Goal: Task Accomplishment & Management: Use online tool/utility

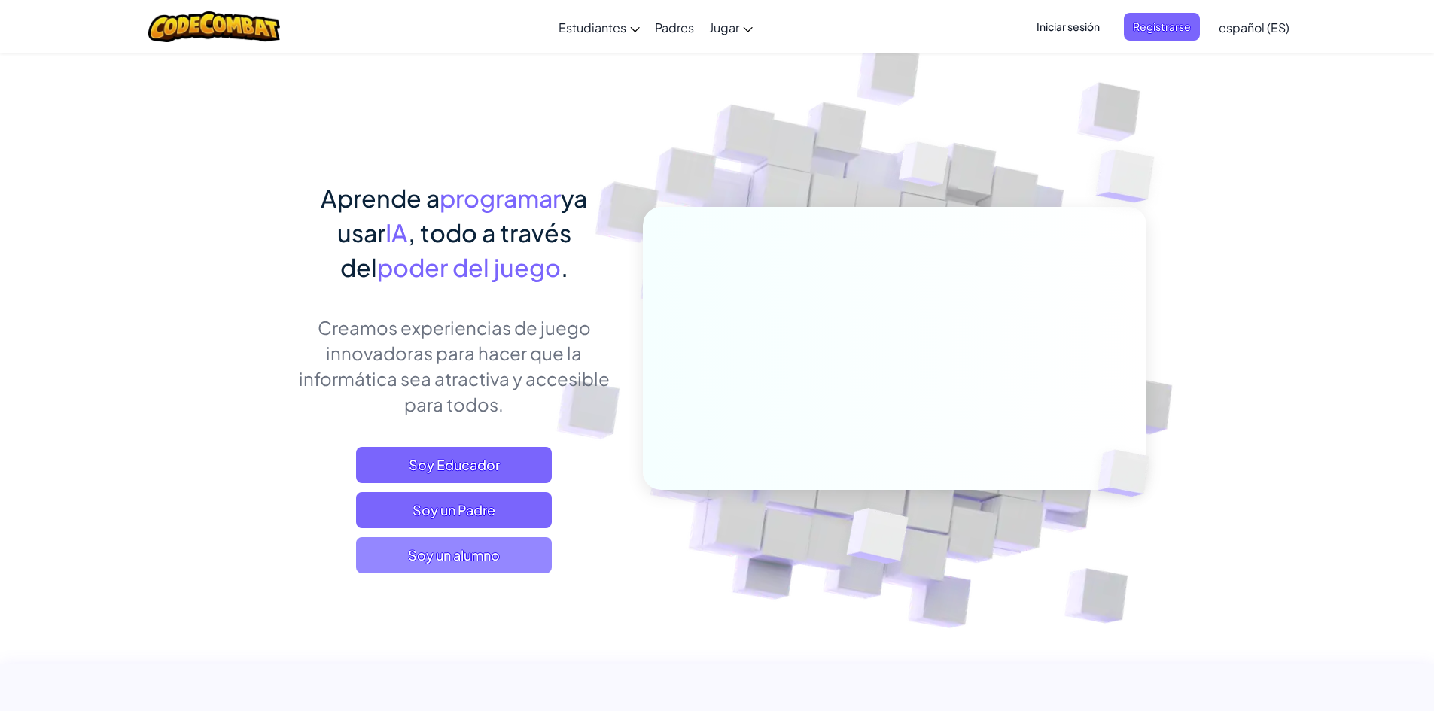
click at [429, 549] on font "Soy un alumno" at bounding box center [454, 554] width 92 height 17
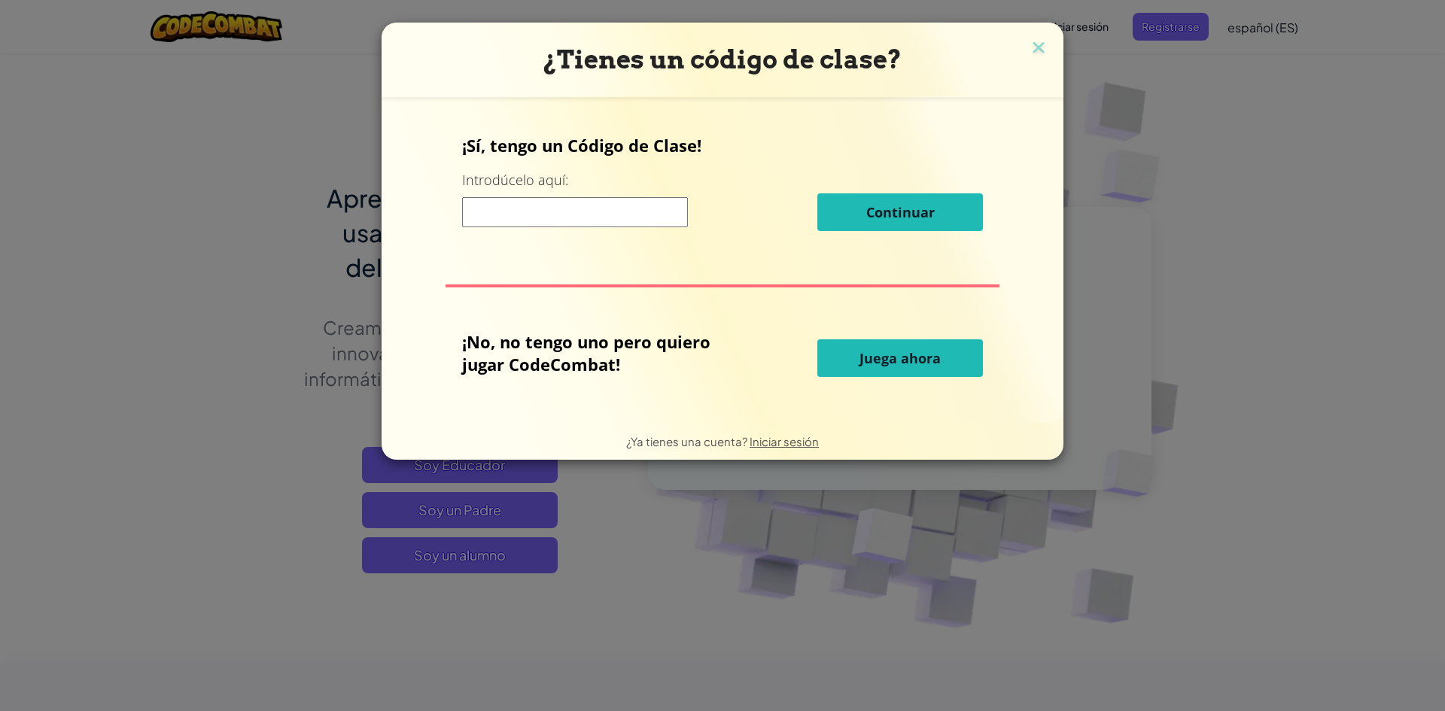
click at [567, 214] on input at bounding box center [575, 212] width 226 height 30
click at [853, 367] on button "Juega ahora" at bounding box center [900, 358] width 166 height 38
select select "es-ES"
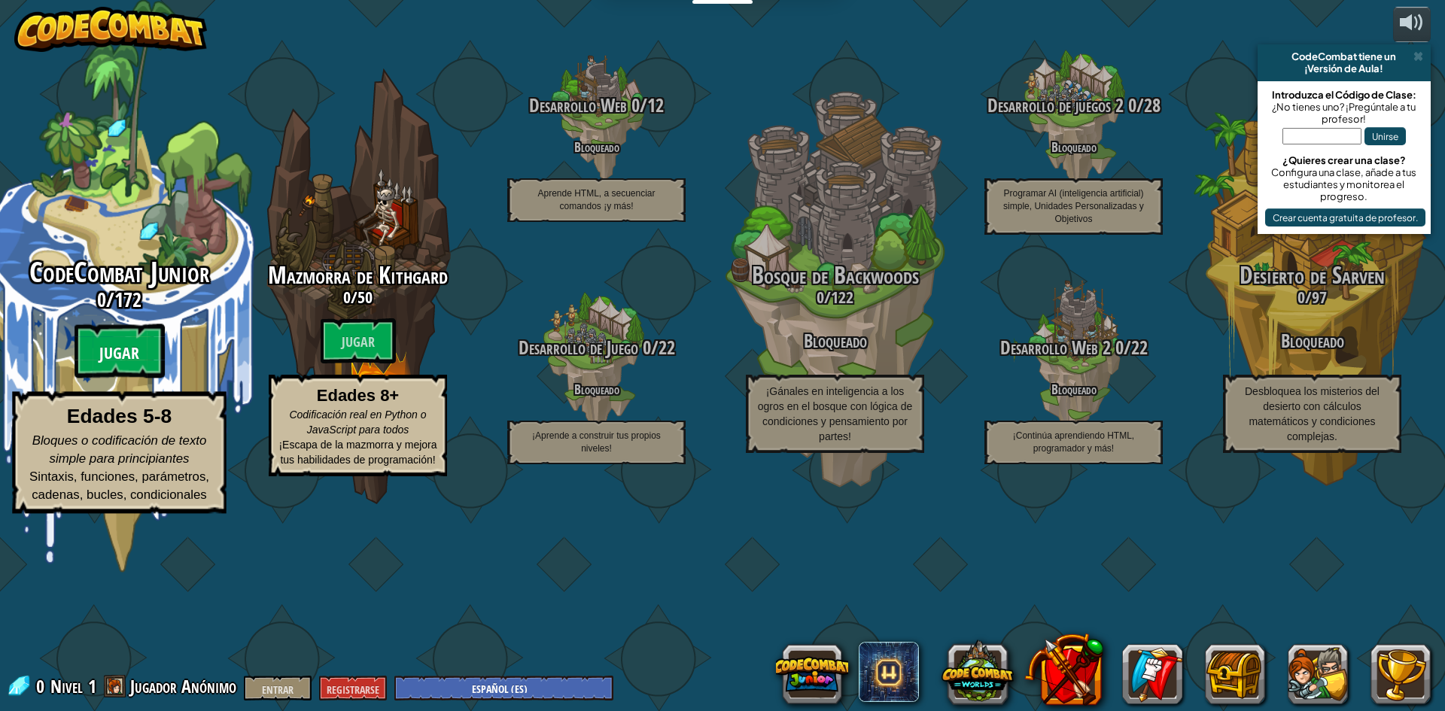
click at [99, 379] on btn "Jugar" at bounding box center [120, 351] width 90 height 54
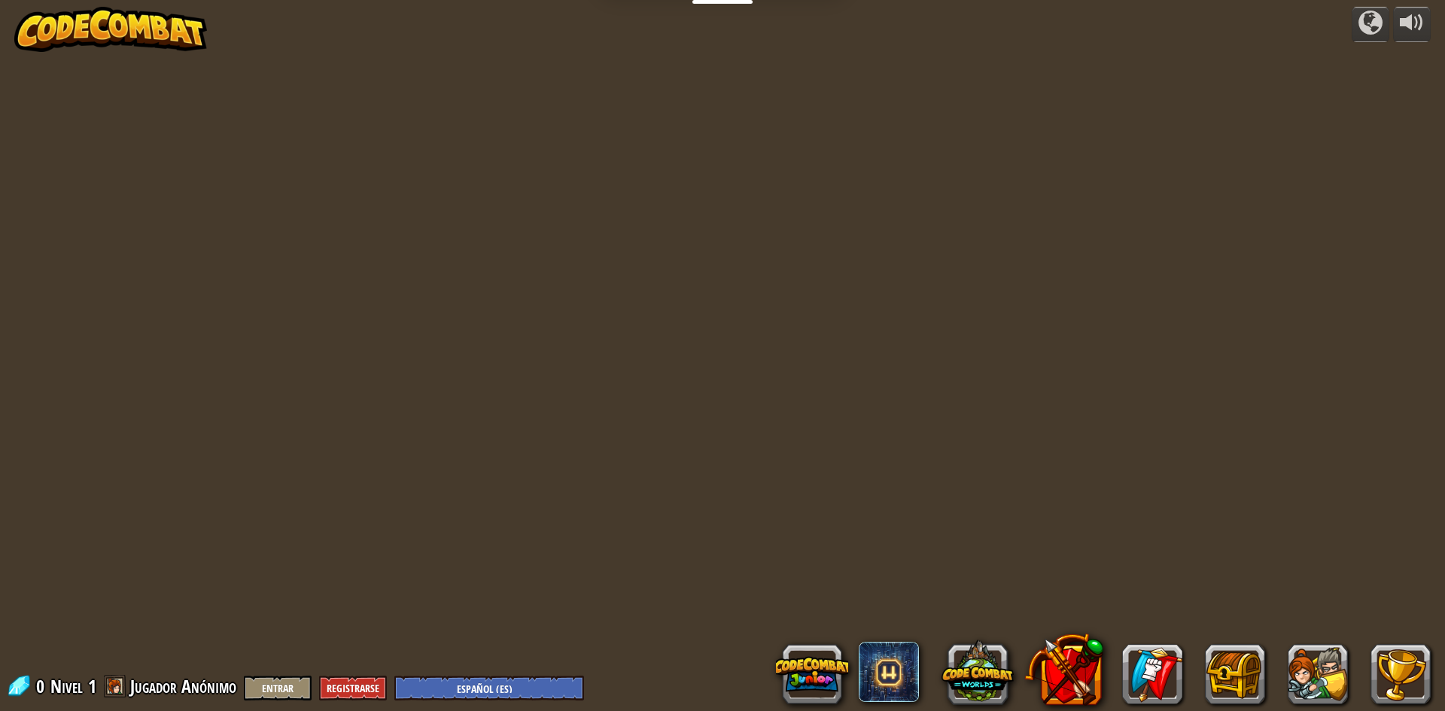
select select "es-ES"
drag, startPoint x: 573, startPoint y: 231, endPoint x: 701, endPoint y: 398, distance: 210.4
click at [655, 378] on div at bounding box center [722, 355] width 1025 height 711
drag, startPoint x: 527, startPoint y: 224, endPoint x: 781, endPoint y: 41, distance: 312.8
click at [649, 124] on div at bounding box center [722, 355] width 1025 height 711
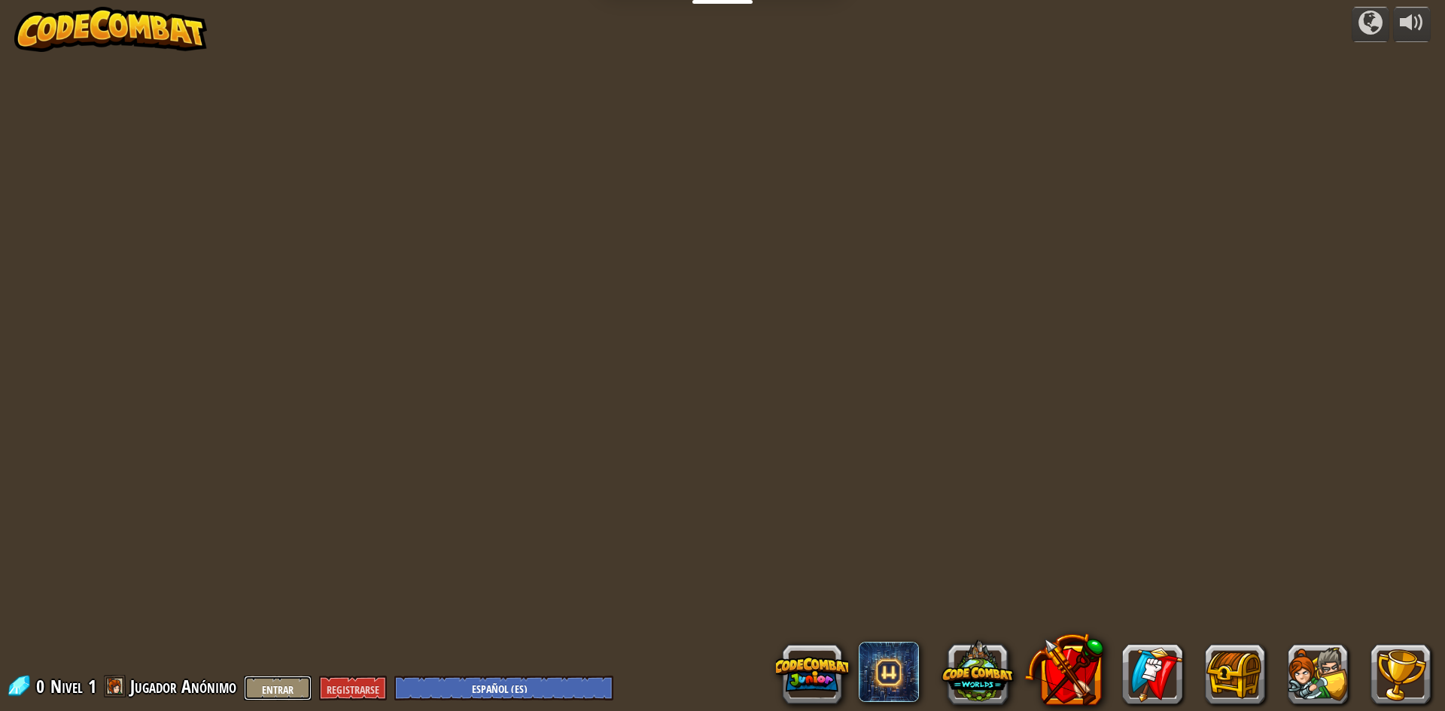
click at [295, 689] on button "Entrar" at bounding box center [278, 688] width 68 height 25
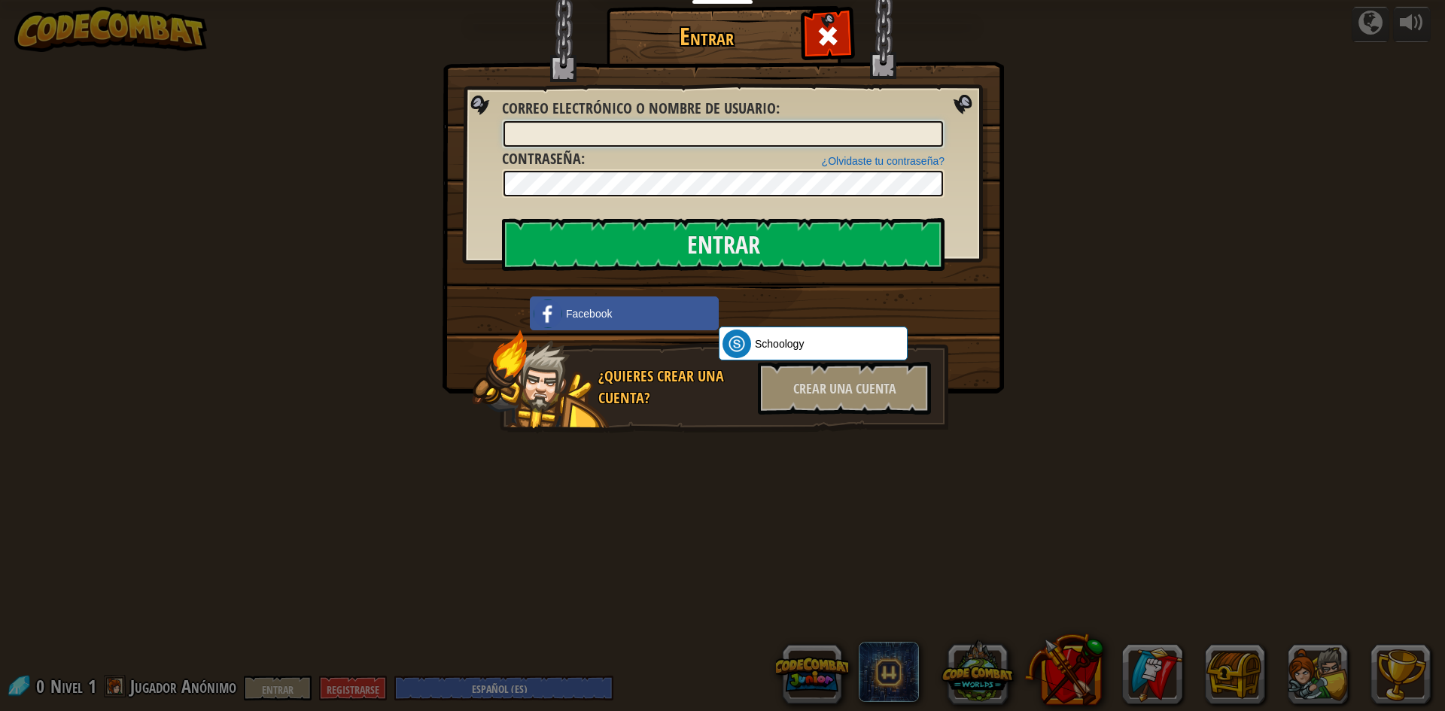
select select "es-ES"
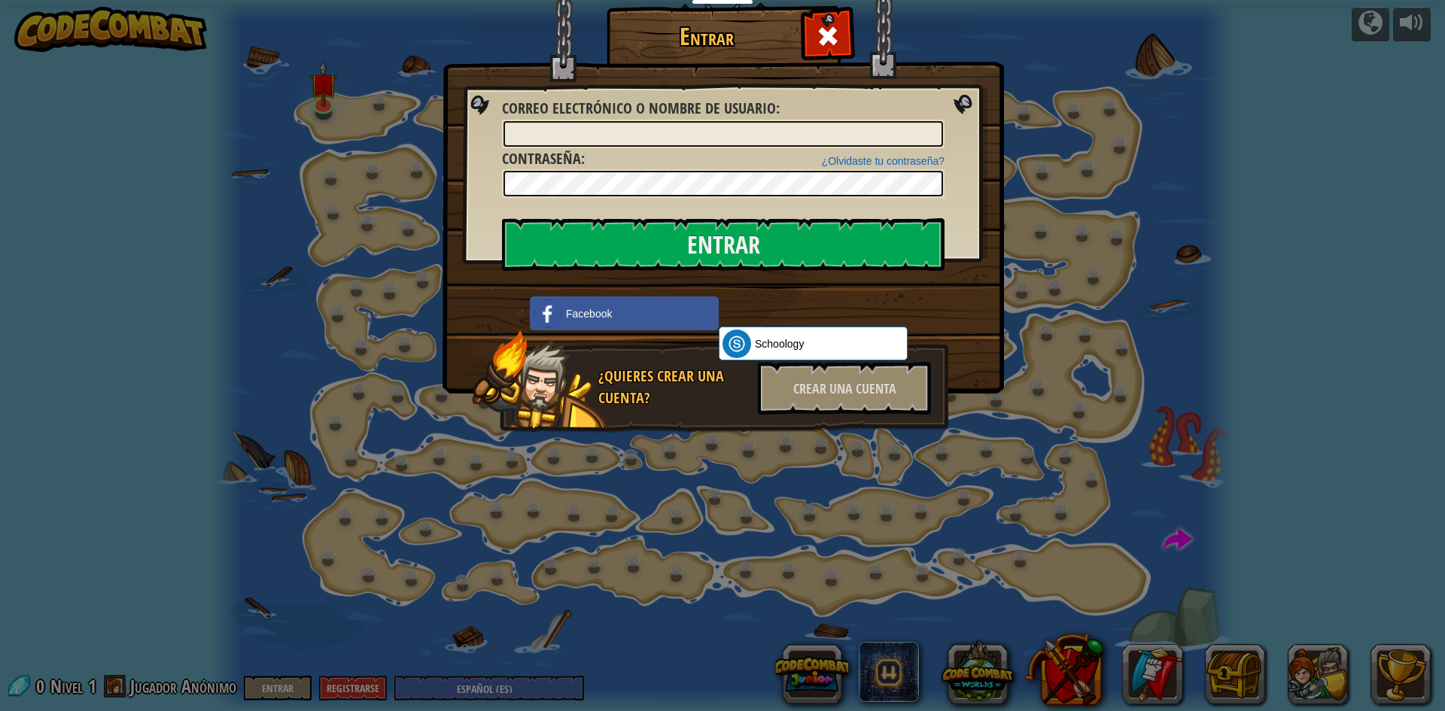
click at [800, 44] on h1 "Entrar" at bounding box center [706, 36] width 192 height 26
click at [814, 33] on div at bounding box center [827, 34] width 47 height 47
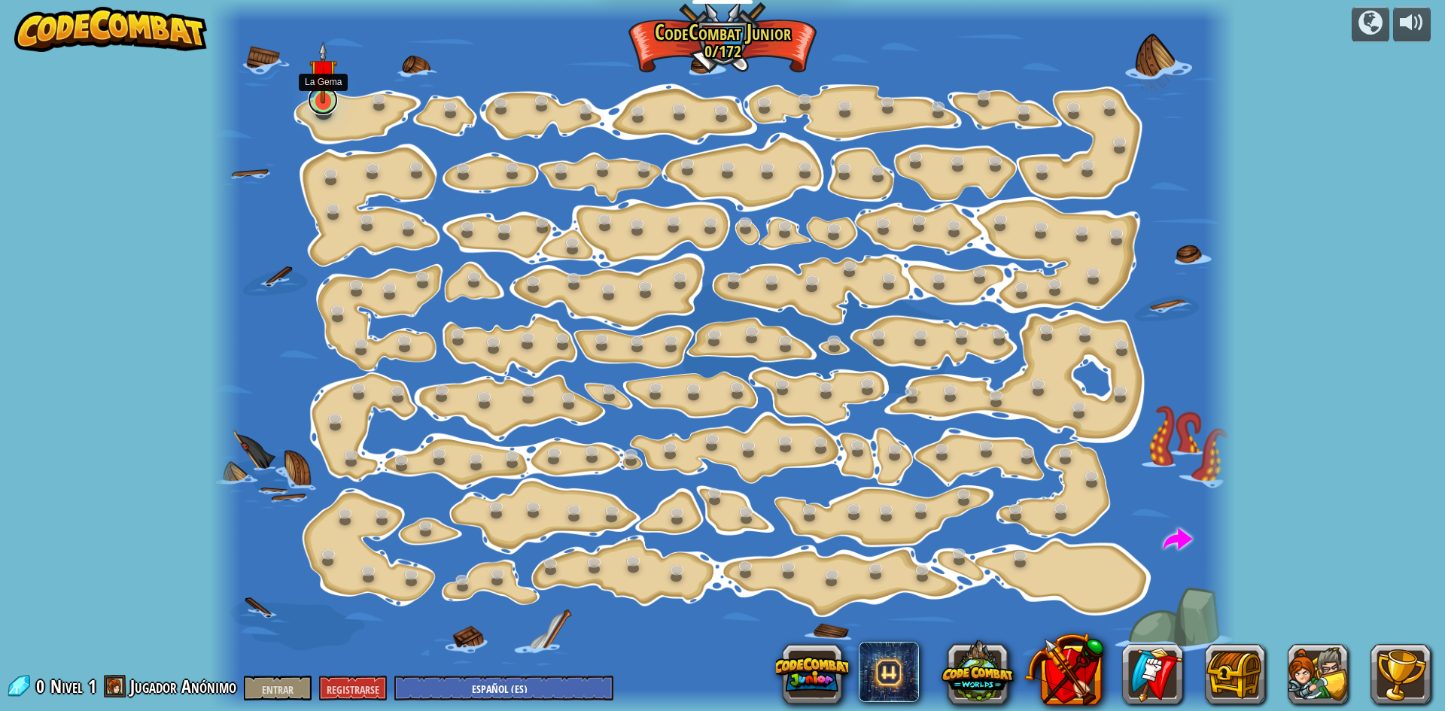
click at [319, 105] on link at bounding box center [323, 100] width 30 height 30
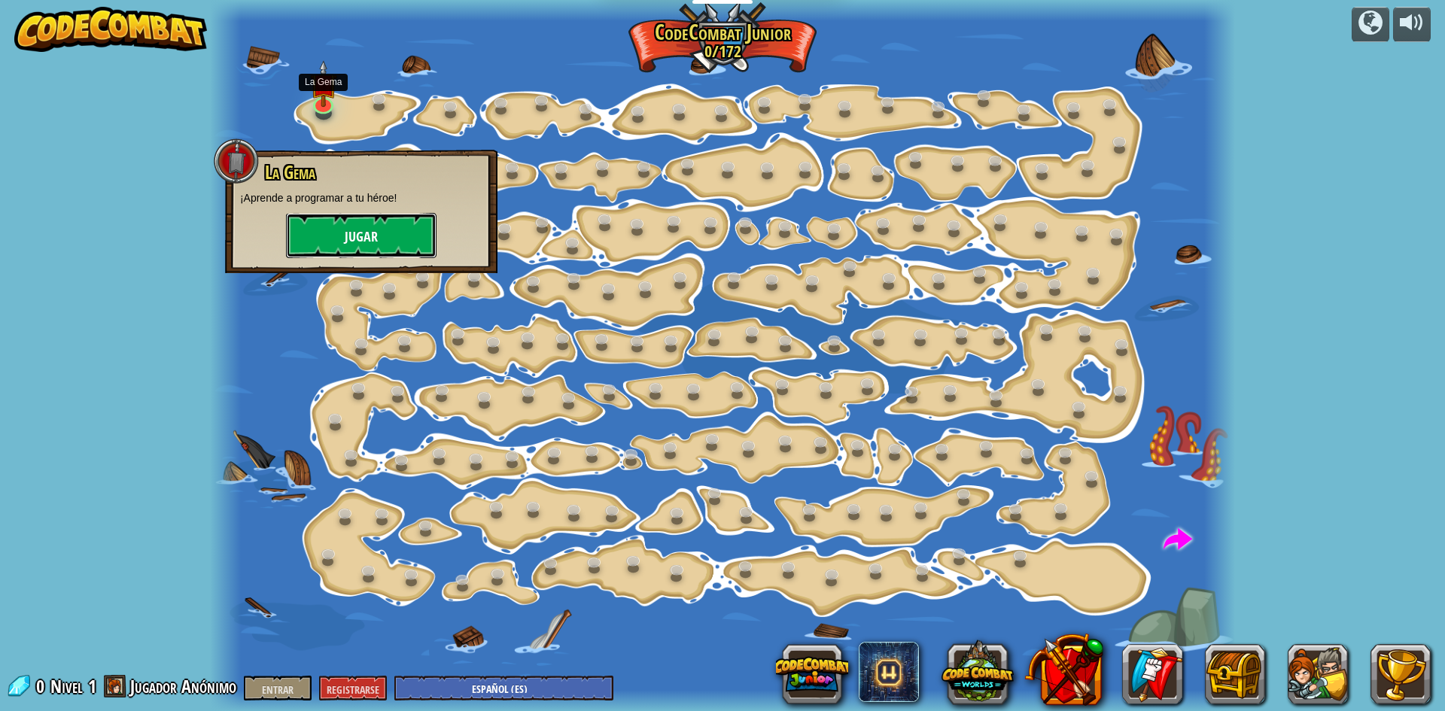
click at [363, 236] on font "Jugar" at bounding box center [361, 237] width 33 height 19
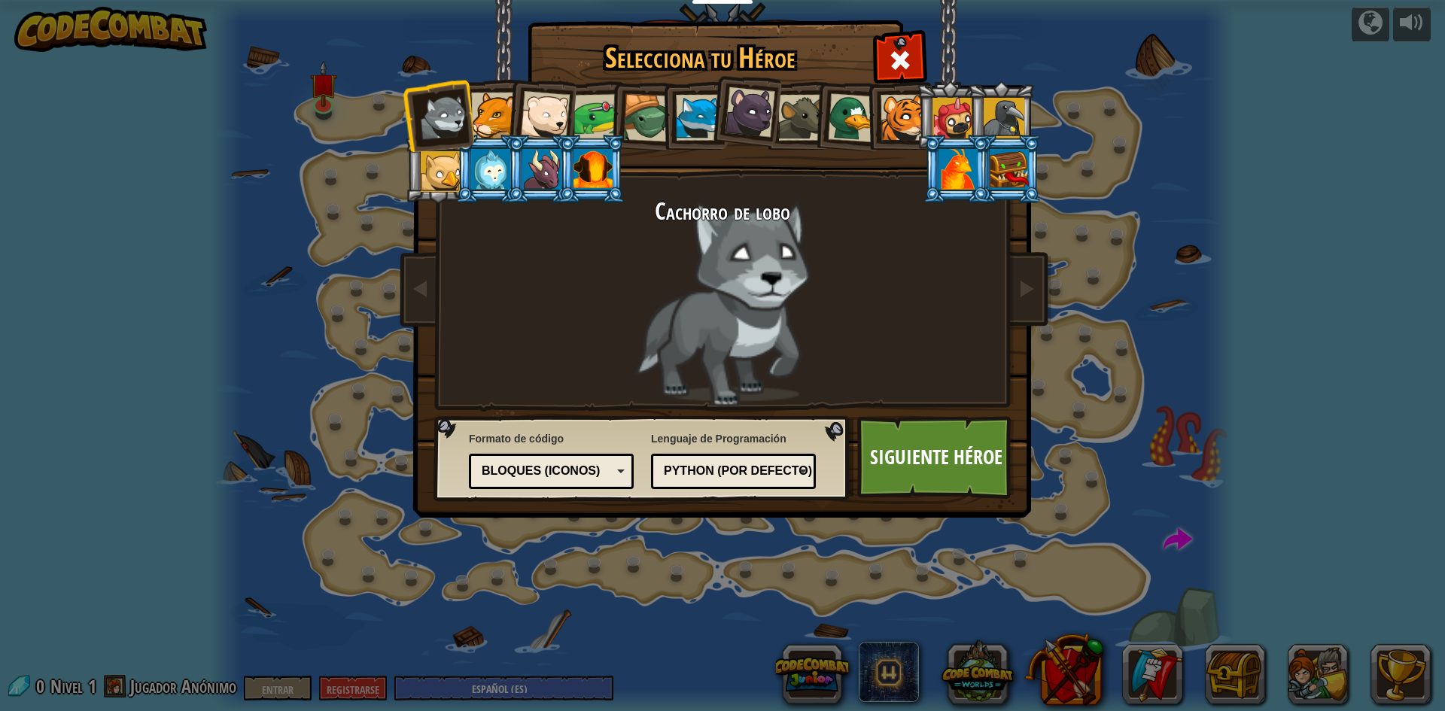
click at [695, 468] on font "Python (por defecto)" at bounding box center [738, 470] width 148 height 13
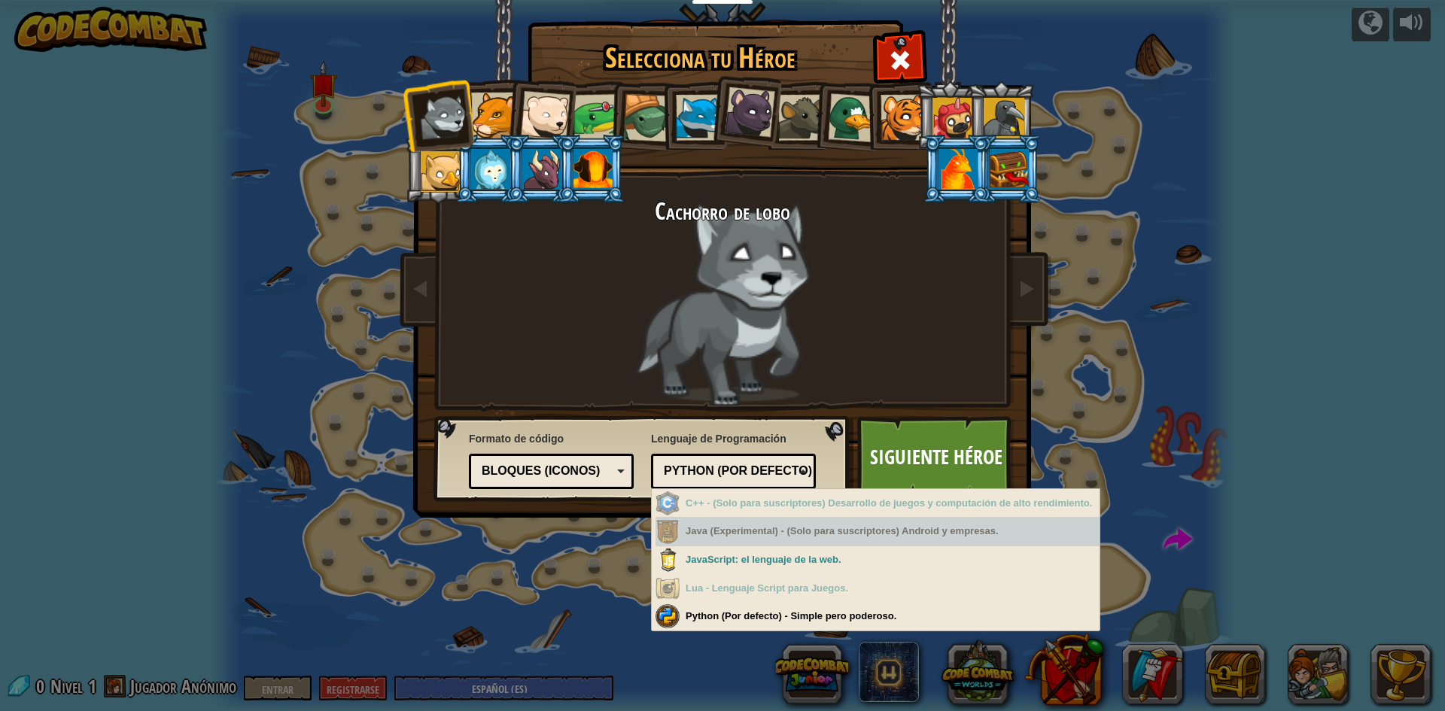
click at [774, 543] on div "Java (Experimental) - (Solo para suscriptores) Android y empresas." at bounding box center [877, 531] width 444 height 29
click at [747, 544] on div "Java (Experimental) - (Solo para suscriptores) Android y empresas." at bounding box center [877, 531] width 444 height 29
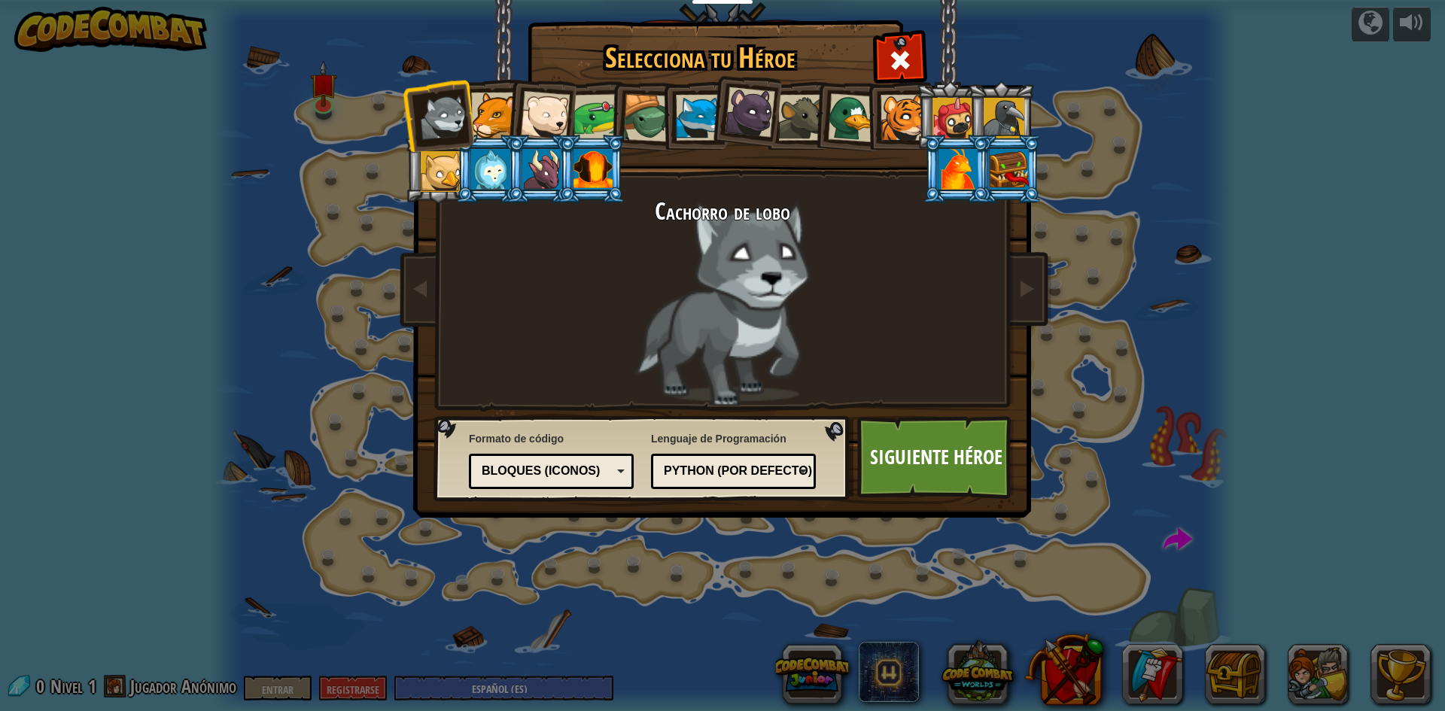
click at [761, 620] on div "Selecciona tu Héroe 0 Cachorro [PERSON_NAME] Puma Cachorro de oso polar Rana To…" at bounding box center [722, 355] width 1445 height 711
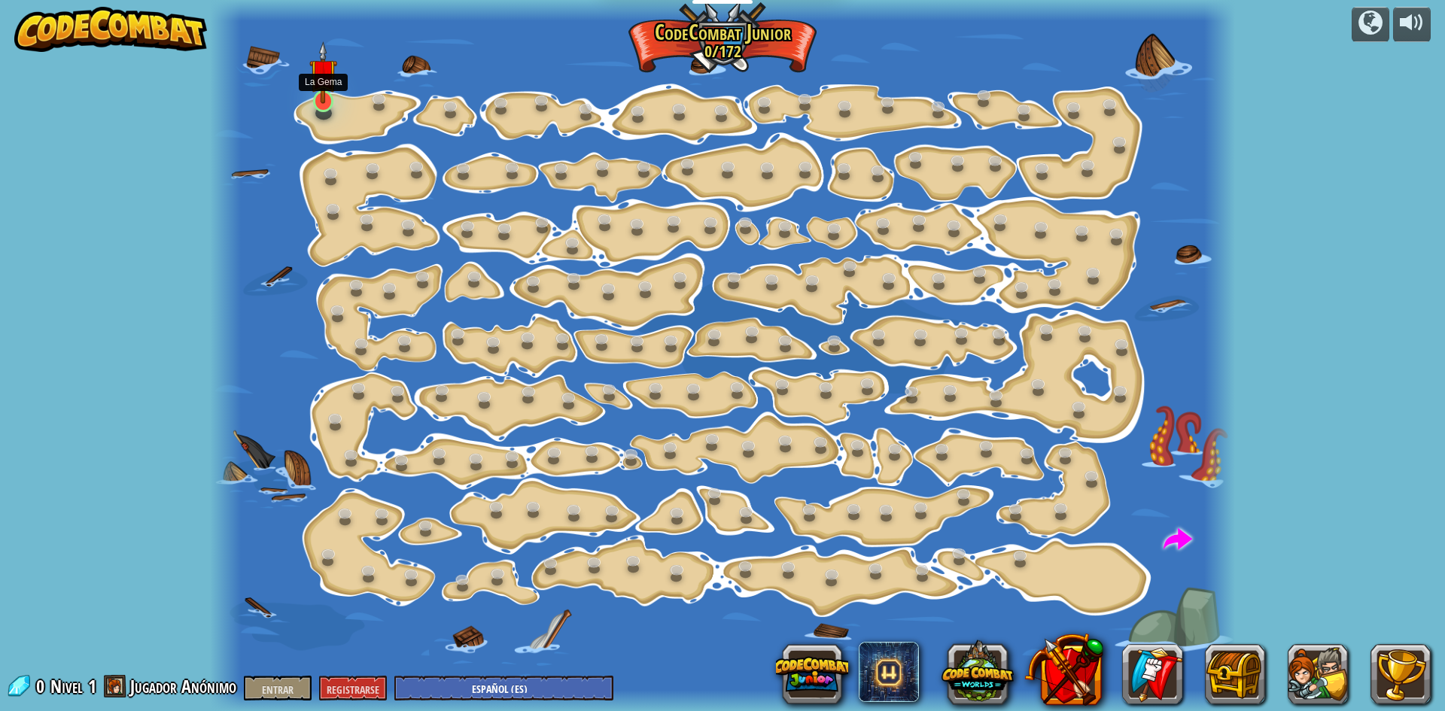
click at [325, 101] on img at bounding box center [322, 72] width 27 height 62
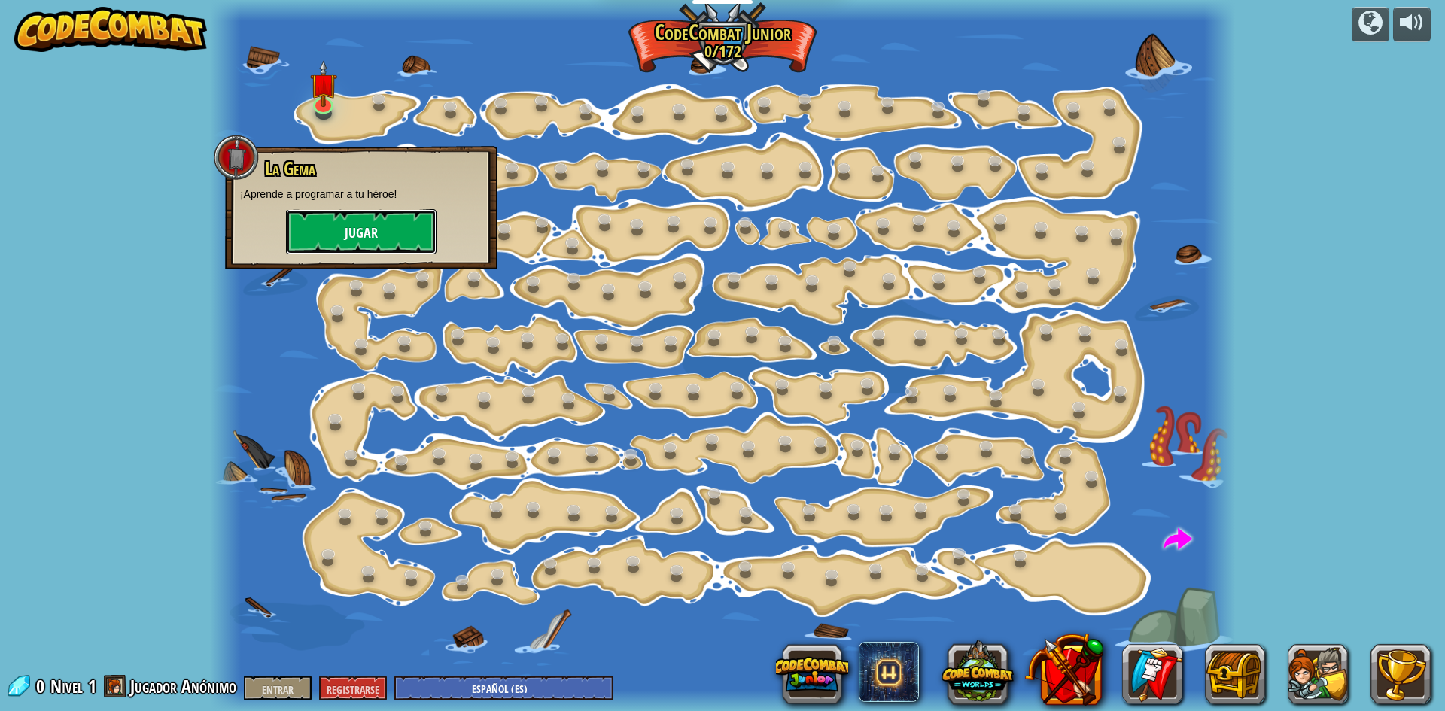
click at [364, 217] on button "Jugar" at bounding box center [361, 231] width 151 height 45
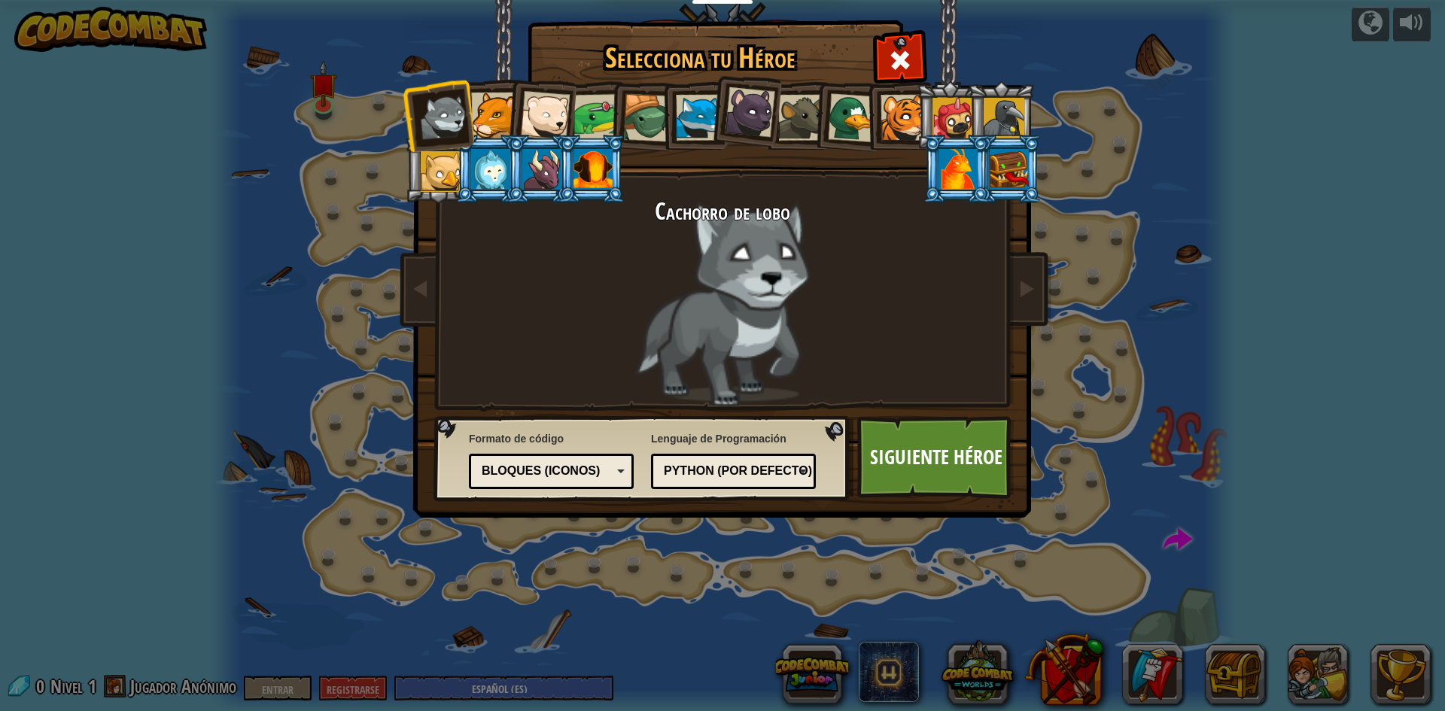
click at [598, 489] on div "Formato de código Texto Bloques y código Bloques Bloques (iconos) Bloques (icon…" at bounding box center [551, 459] width 165 height 65
click at [592, 476] on font "Bloques (iconos)" at bounding box center [541, 470] width 118 height 13
click at [926, 446] on font "Siguiente héroe" at bounding box center [936, 456] width 132 height 27
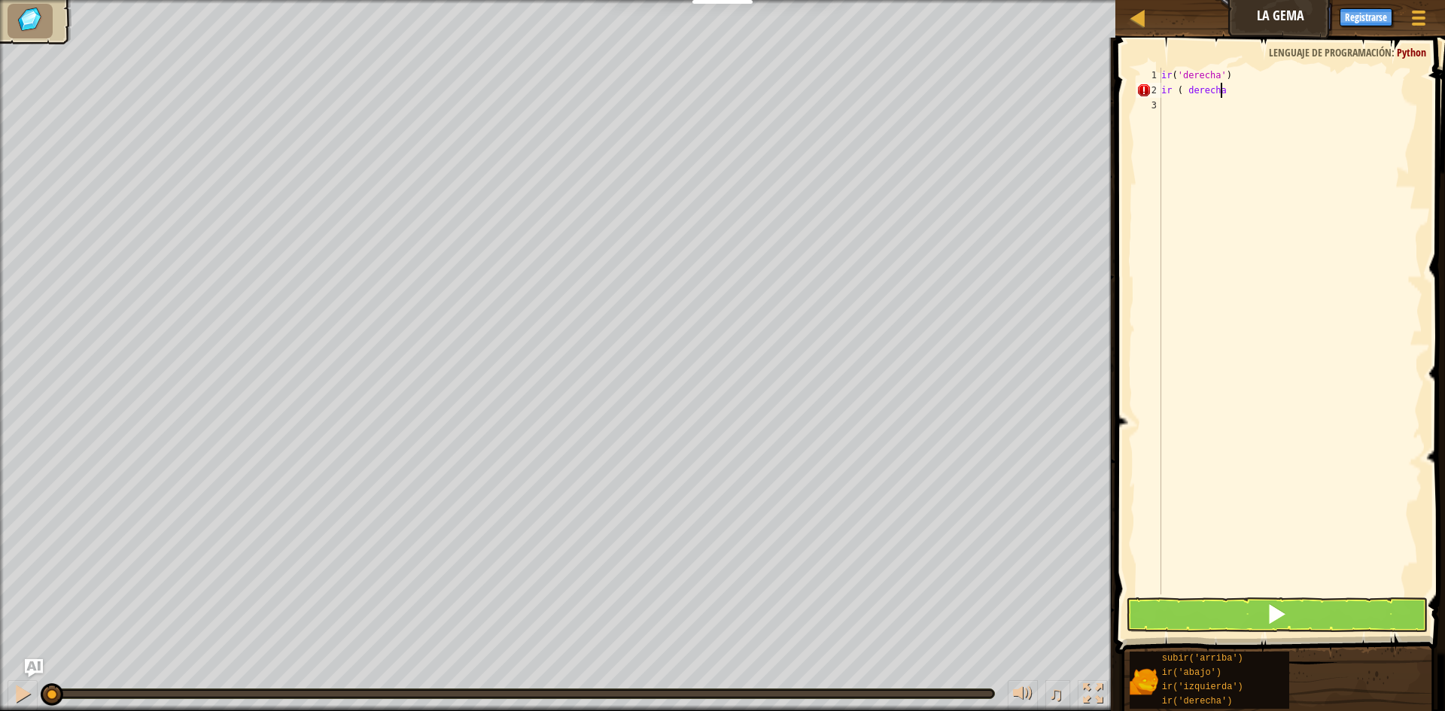
scroll to position [7, 5]
type textarea "ir ( derecha)"
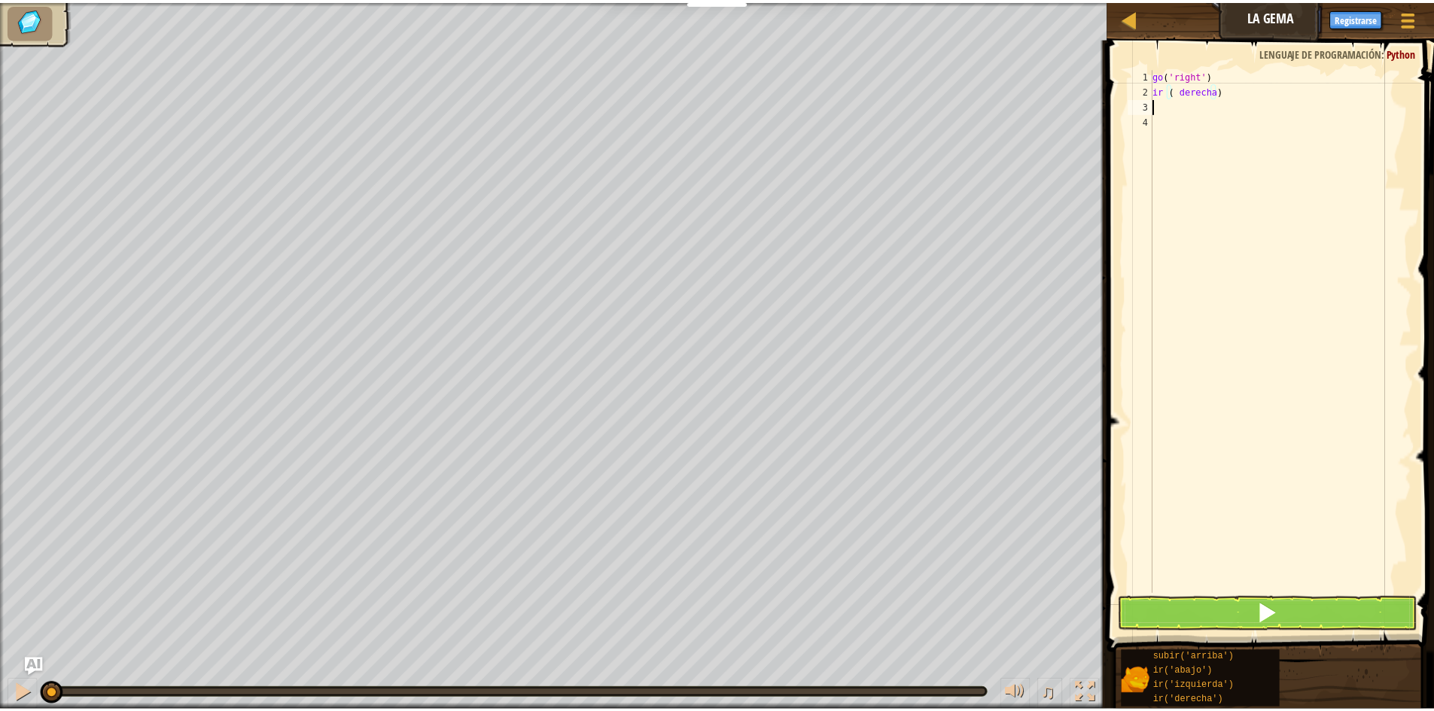
scroll to position [7, 0]
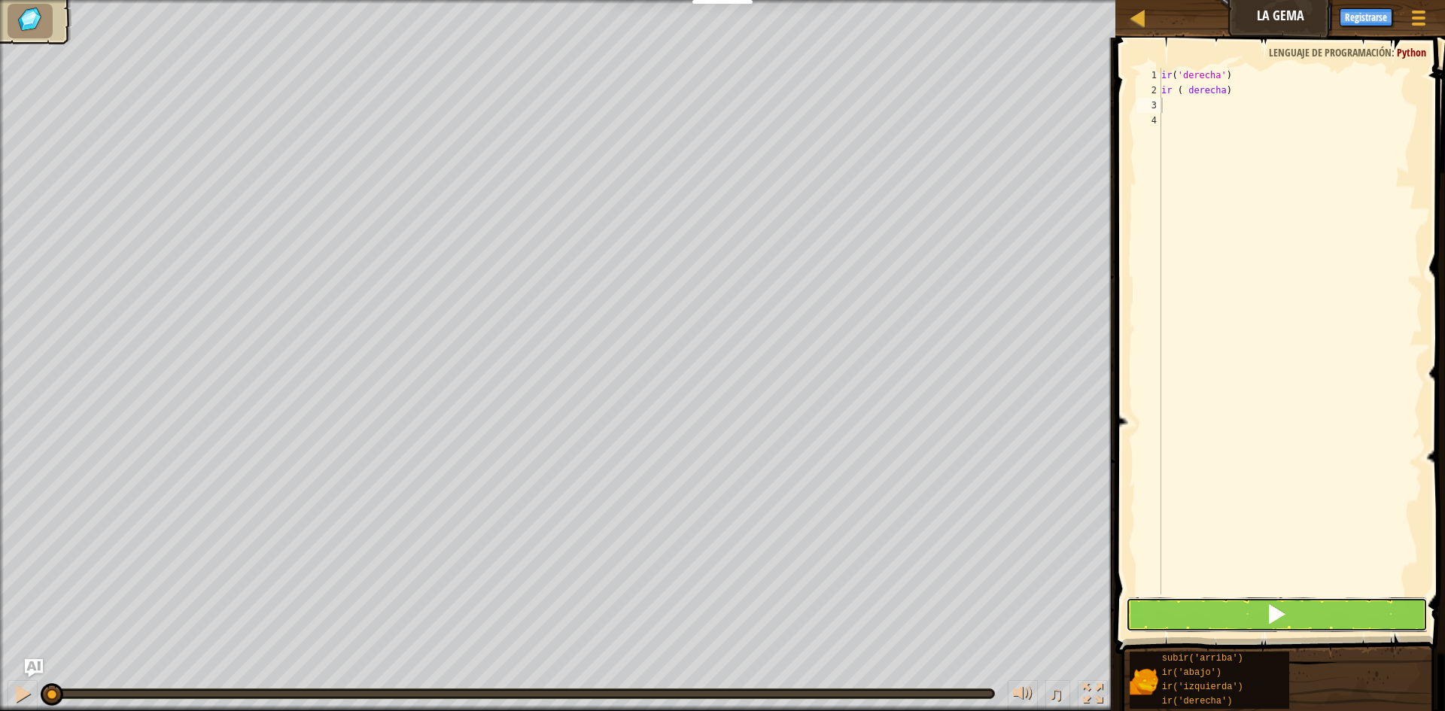
click at [1287, 605] on span at bounding box center [1276, 614] width 21 height 21
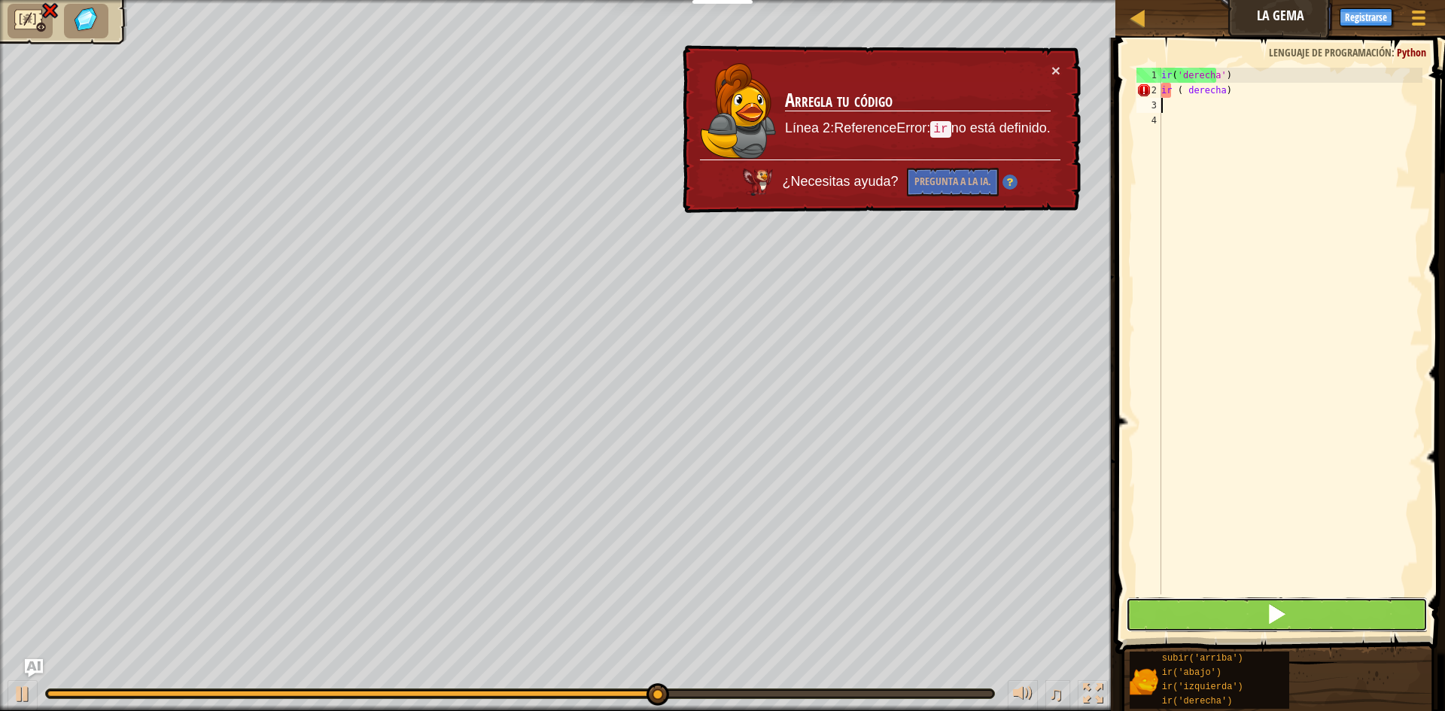
click at [1264, 623] on button at bounding box center [1277, 615] width 302 height 35
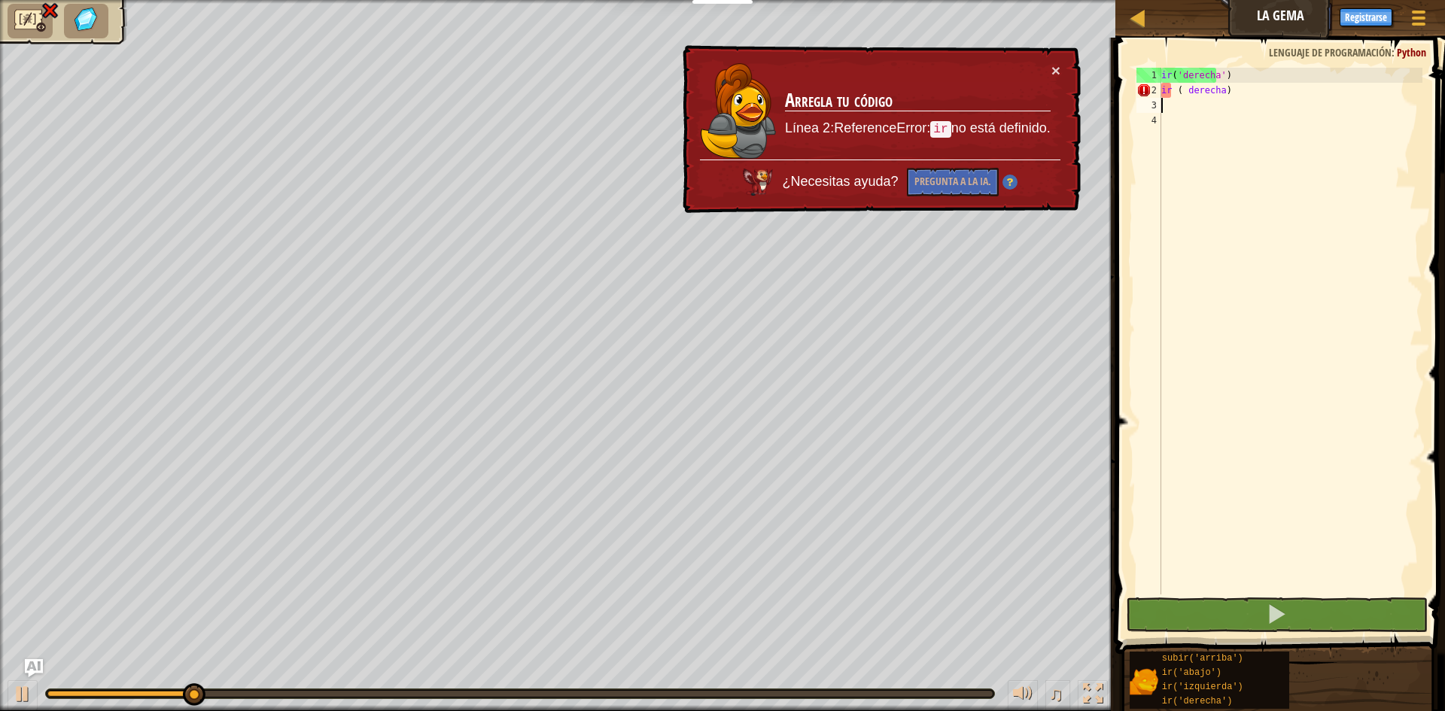
click at [1189, 89] on div "ir ( 'derecha' ) ir ( derecha )" at bounding box center [1290, 346] width 264 height 557
click at [1233, 88] on div "ir ( 'derecha' ) ir ( derecha )" at bounding box center [1290, 346] width 264 height 557
click at [1247, 89] on div "ir ( 'derecha' ) ir ( derecha )" at bounding box center [1290, 346] width 264 height 557
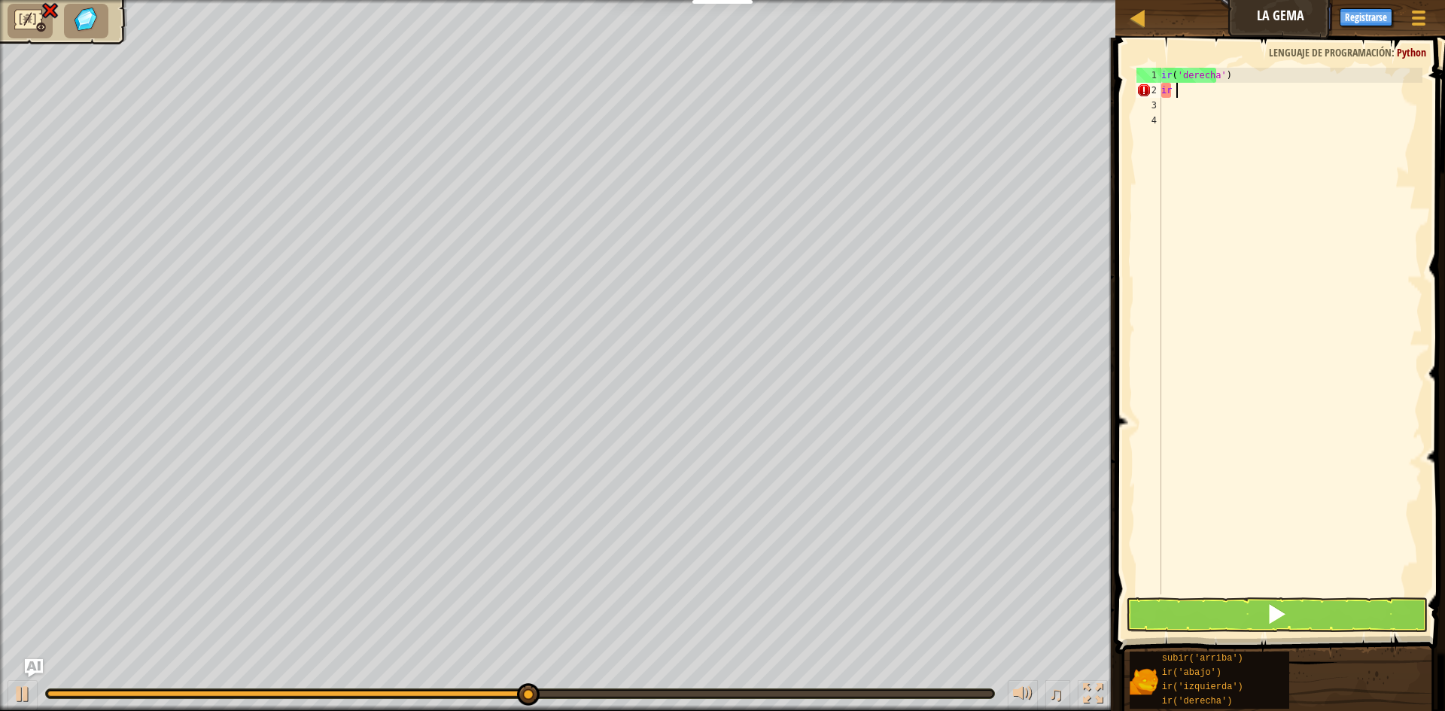
type textarea "i"
select select "es-ES"
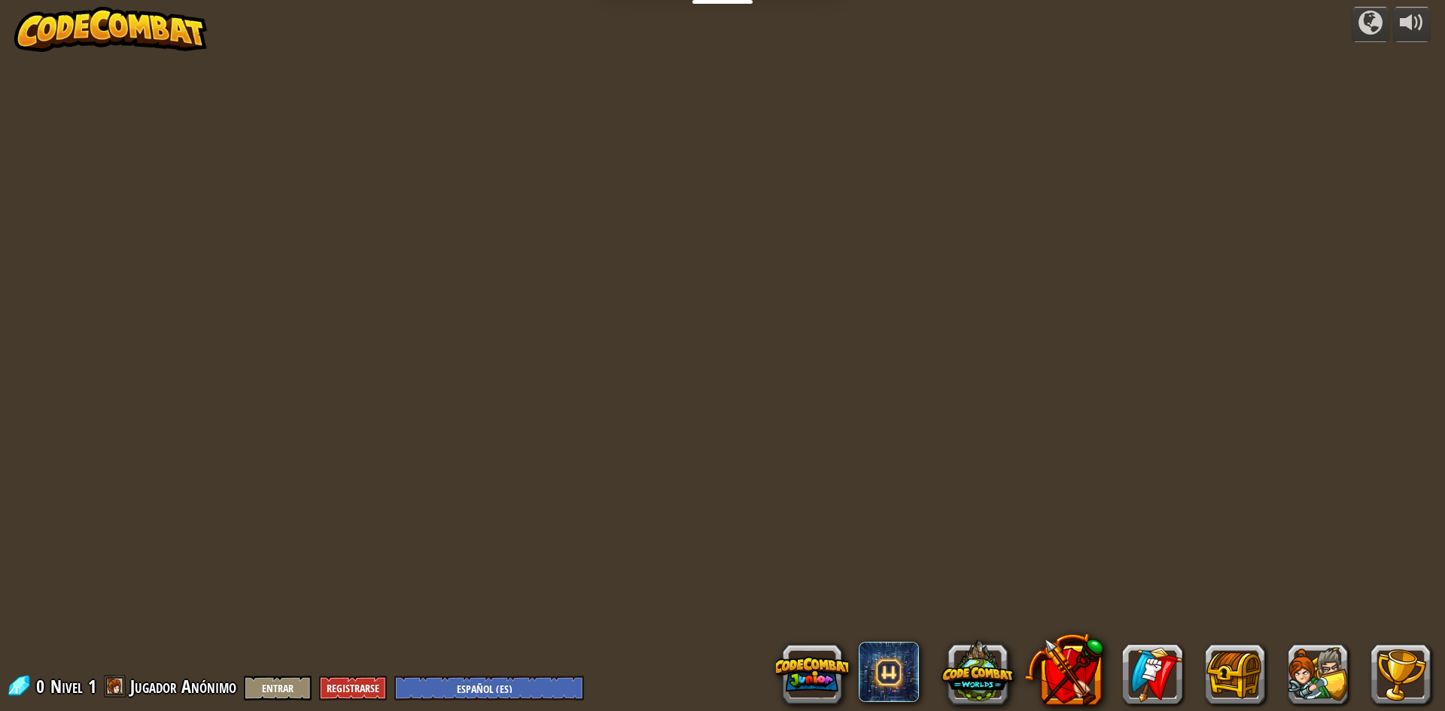
select select "es-ES"
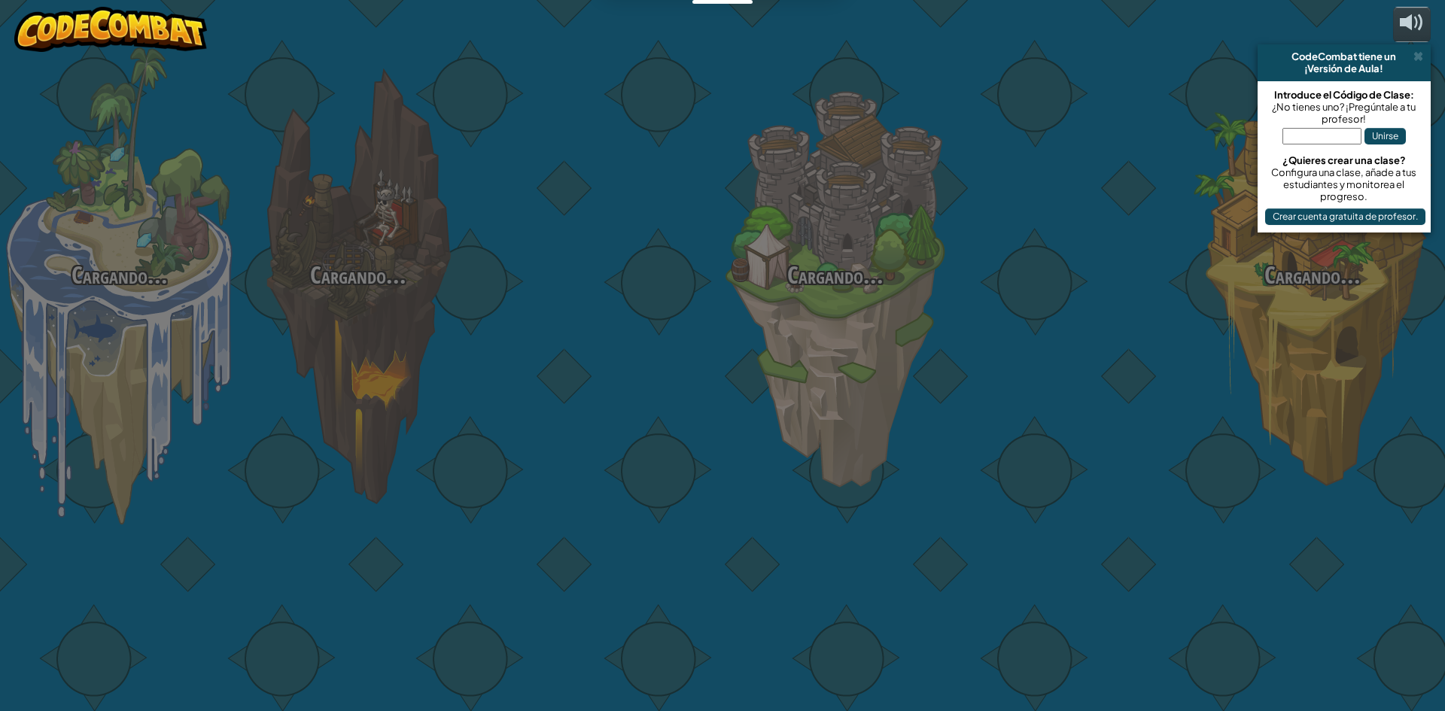
select select "es-ES"
